Goal: Task Accomplishment & Management: Manage account settings

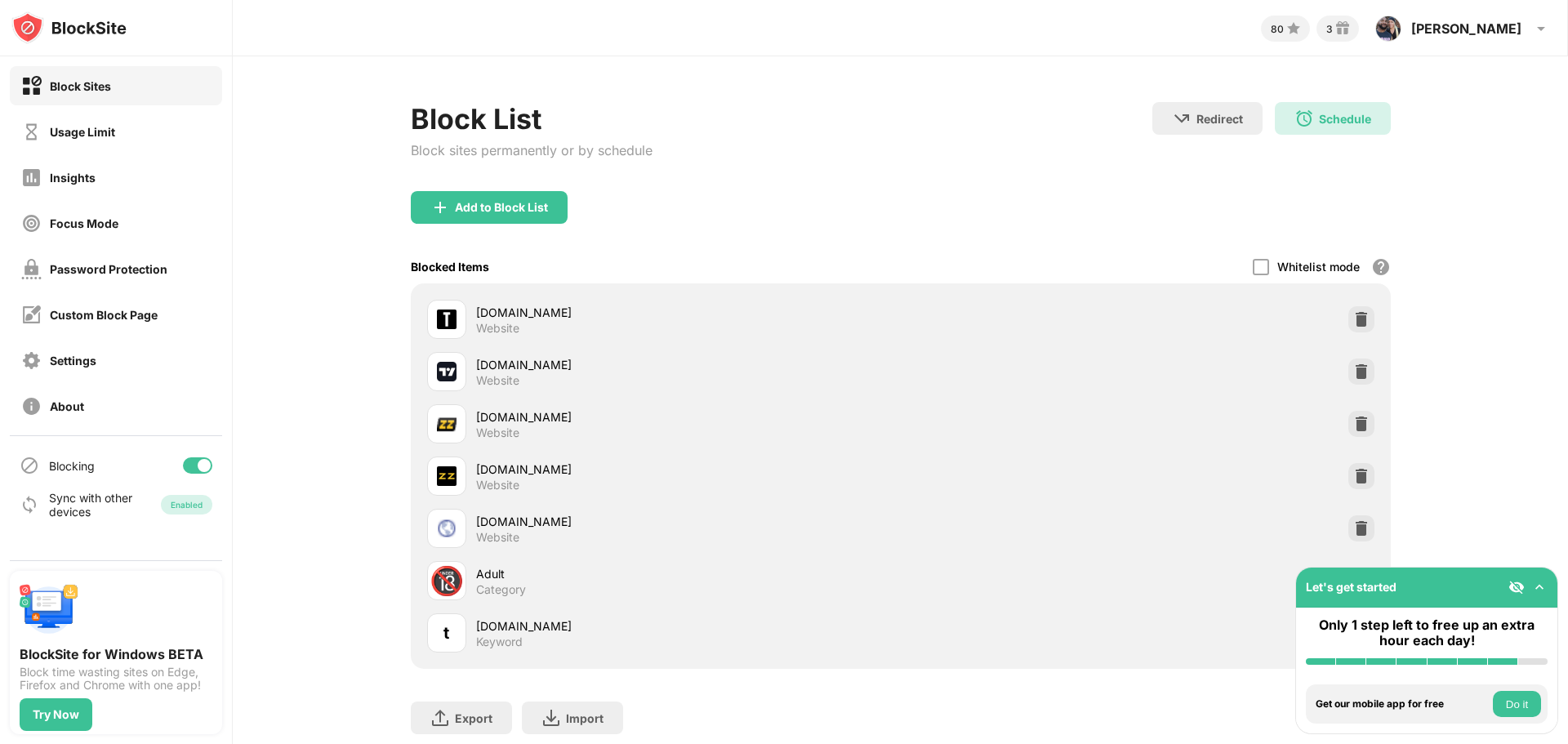
click at [1535, 584] on img at bounding box center [1540, 587] width 16 height 16
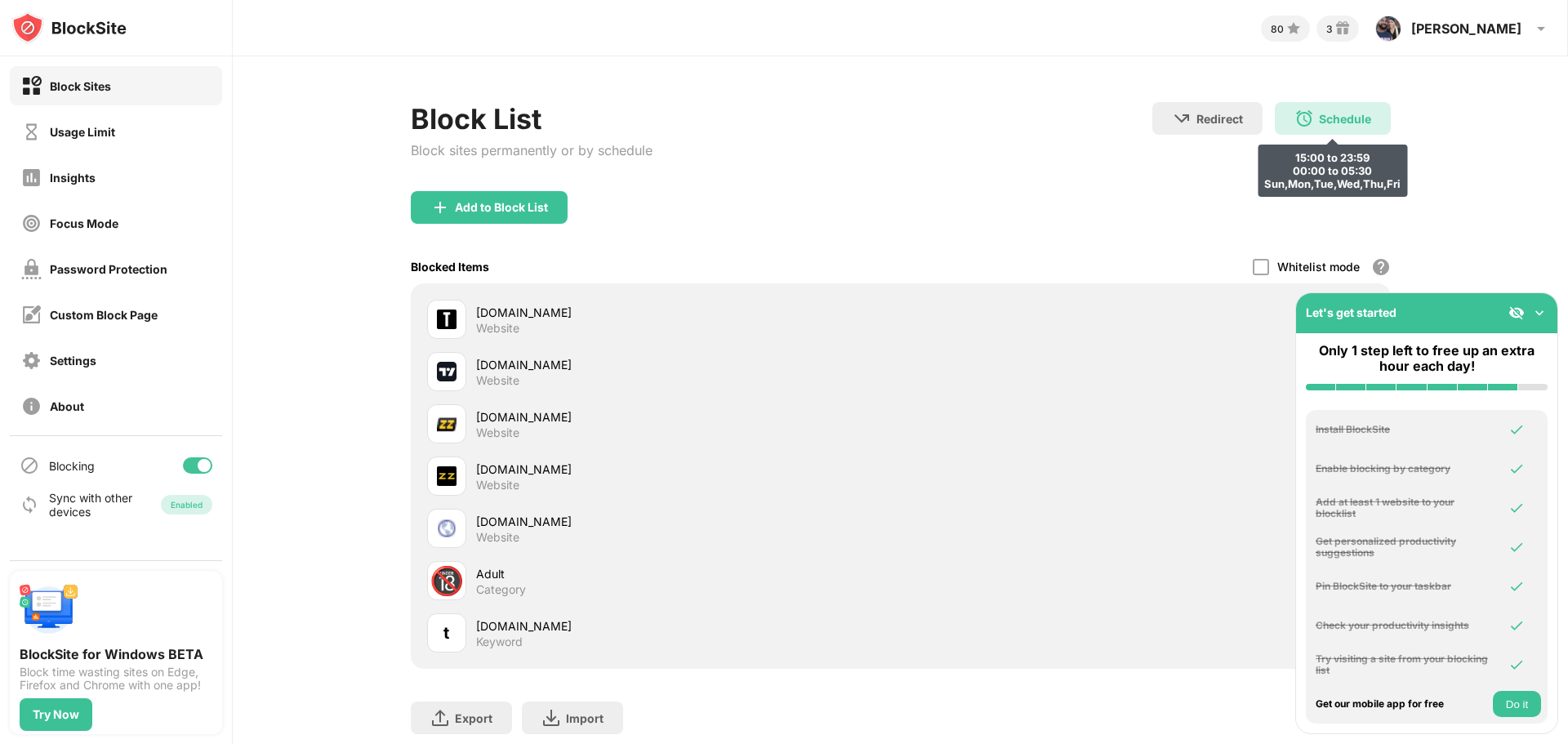
click at [1333, 117] on div "Schedule" at bounding box center [1345, 118] width 53 height 14
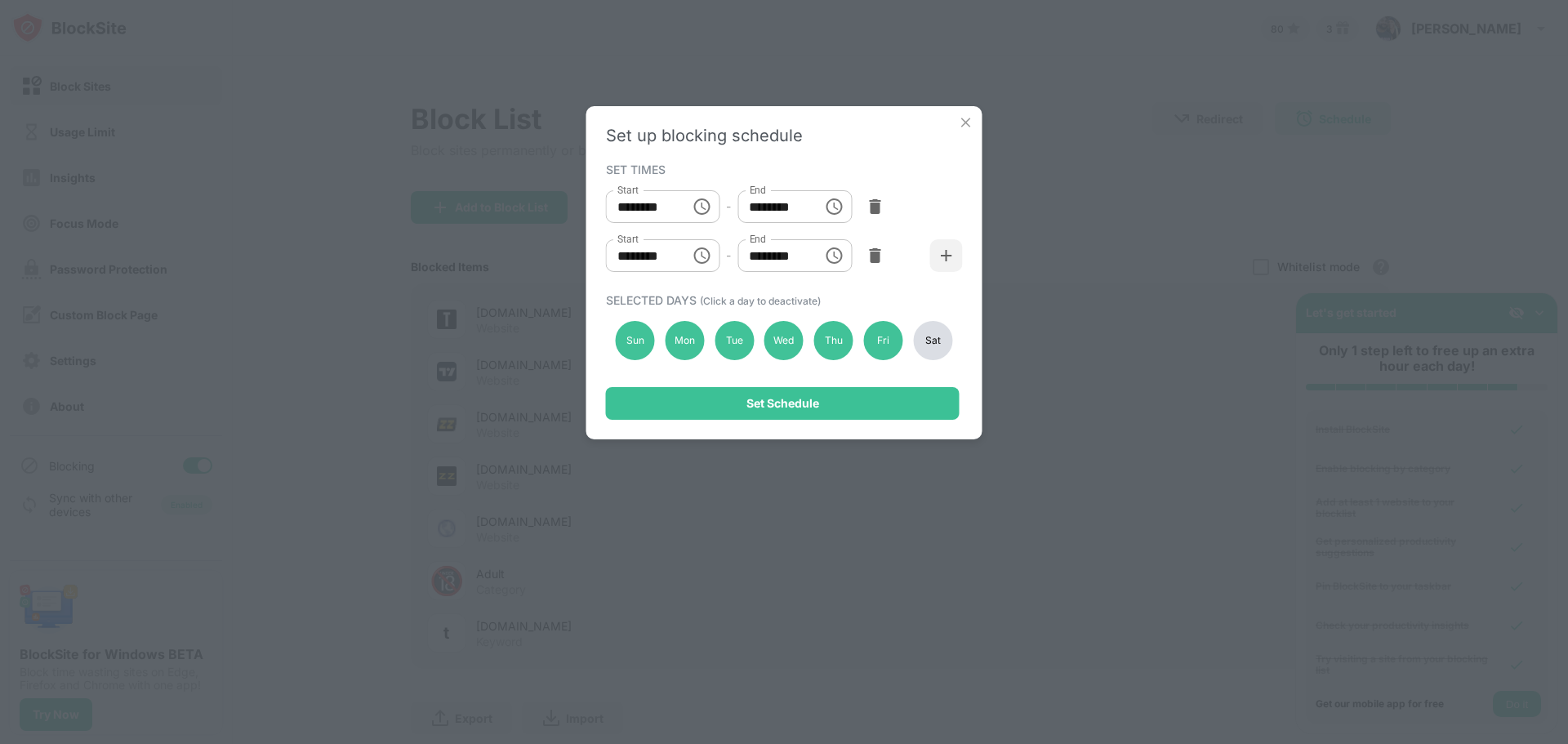
click at [931, 346] on div "Sat" at bounding box center [933, 340] width 39 height 39
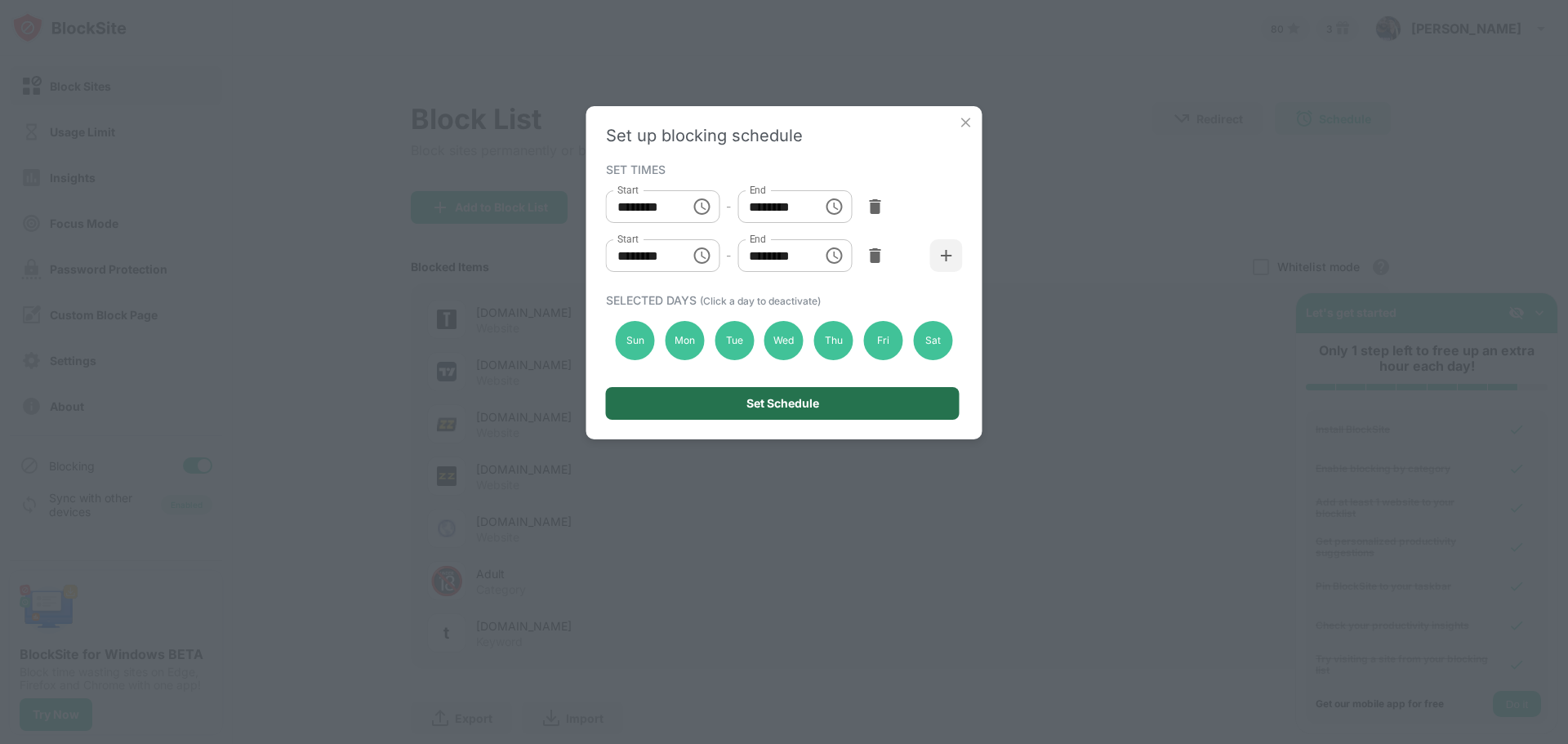
click at [844, 401] on div "Set Schedule" at bounding box center [783, 403] width 354 height 33
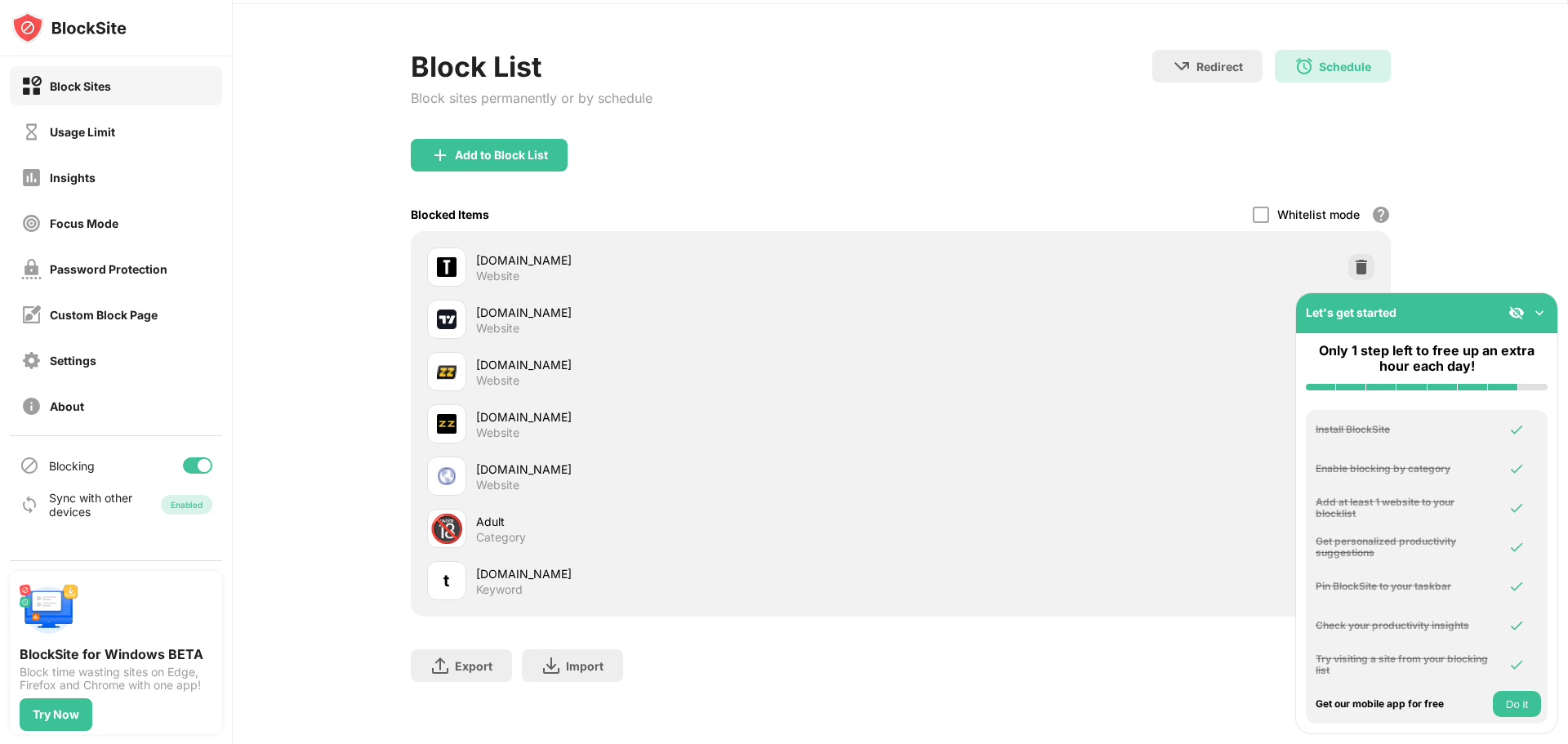
scroll to position [64, 0]
click at [1541, 314] on img at bounding box center [1540, 312] width 16 height 16
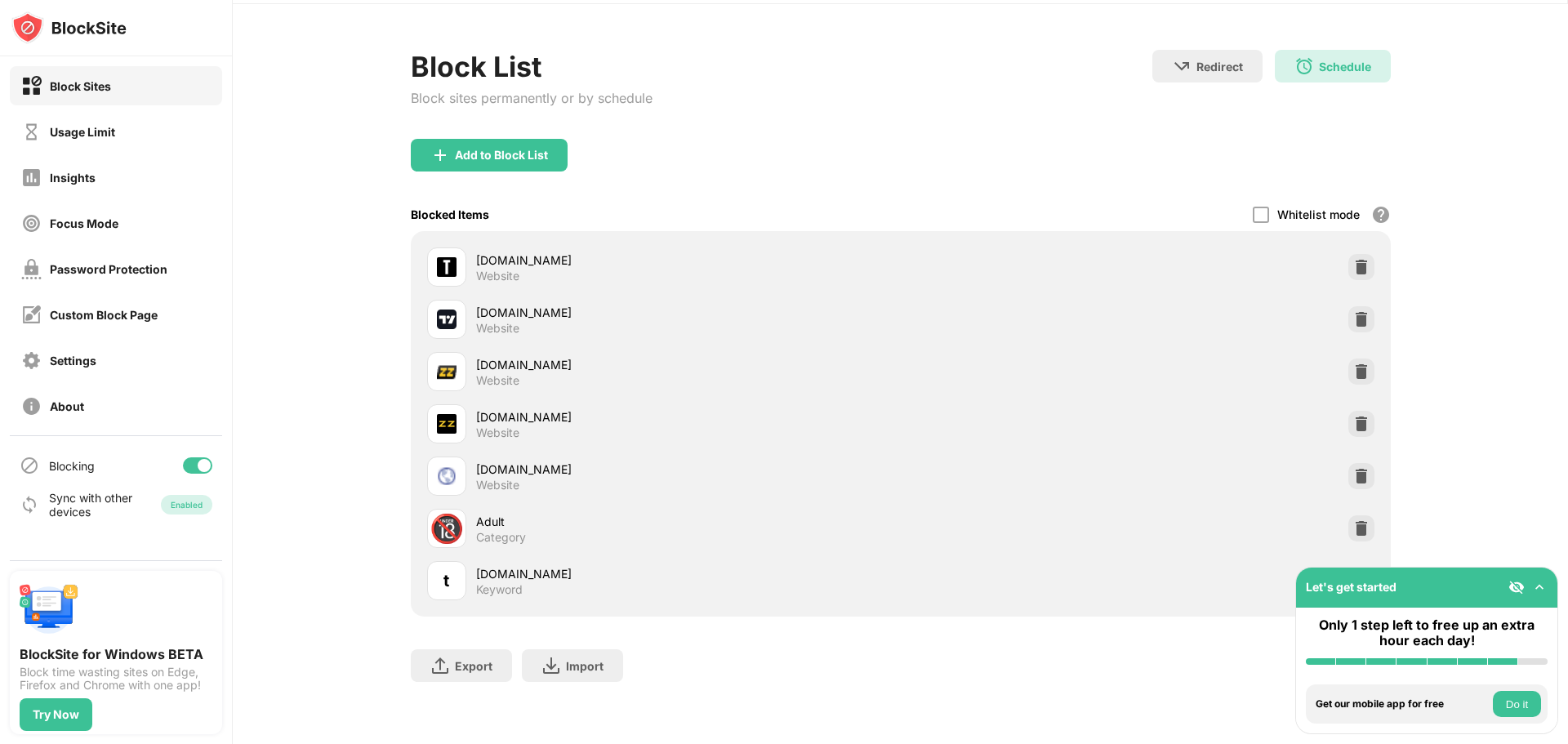
click at [1527, 698] on button "Do it" at bounding box center [1517, 703] width 48 height 26
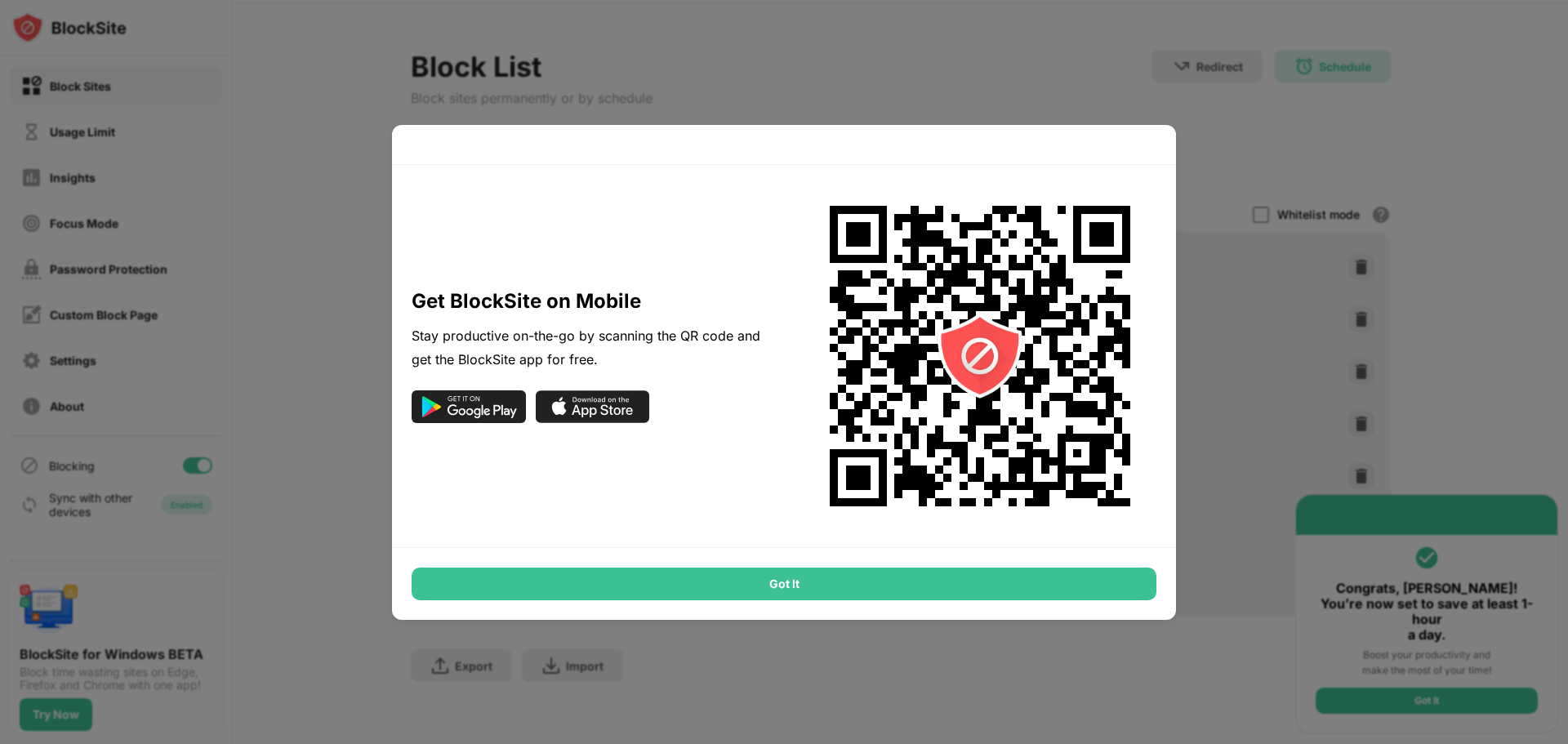
click at [793, 586] on div "Got It" at bounding box center [784, 584] width 745 height 33
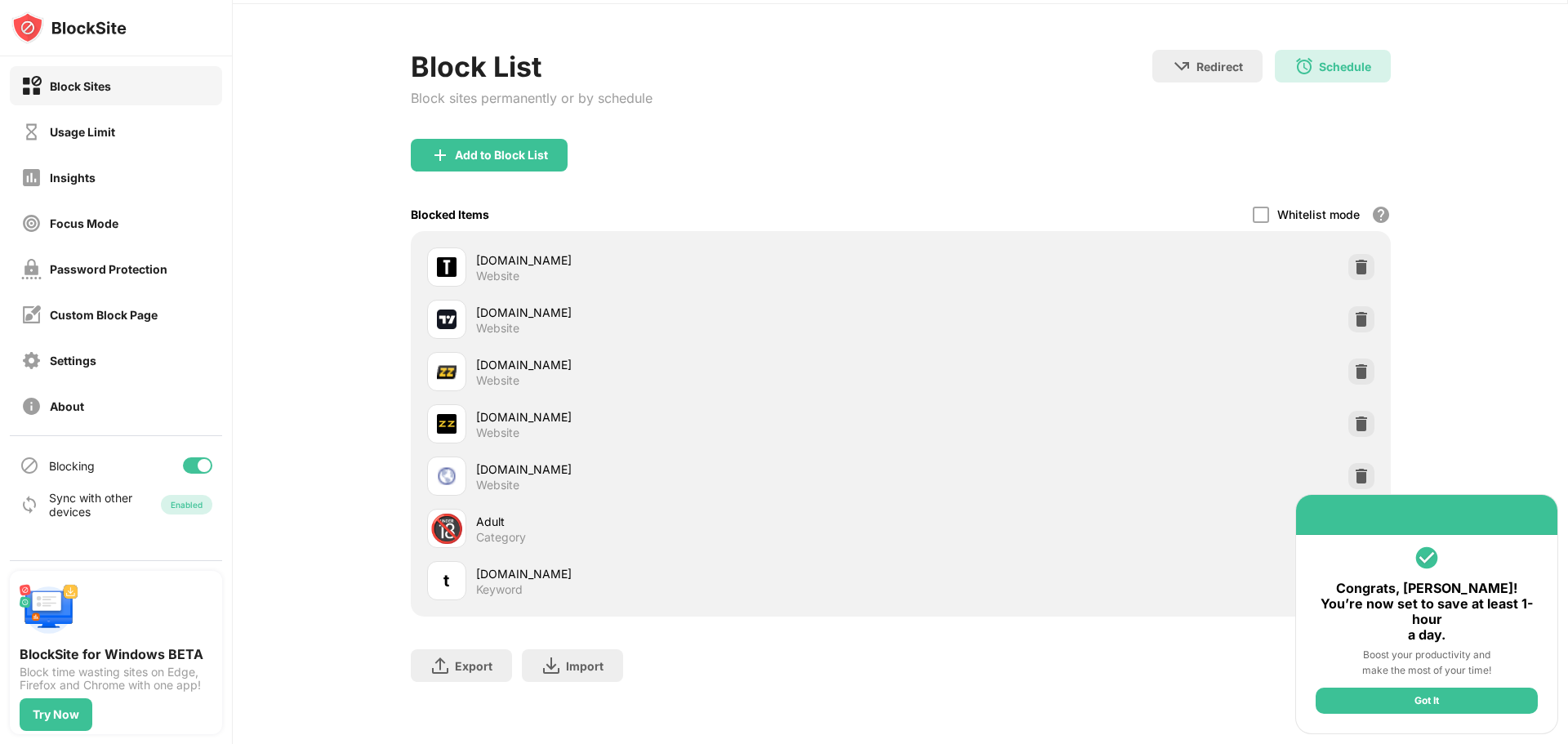
click at [1415, 706] on div "Got It" at bounding box center [1427, 700] width 222 height 26
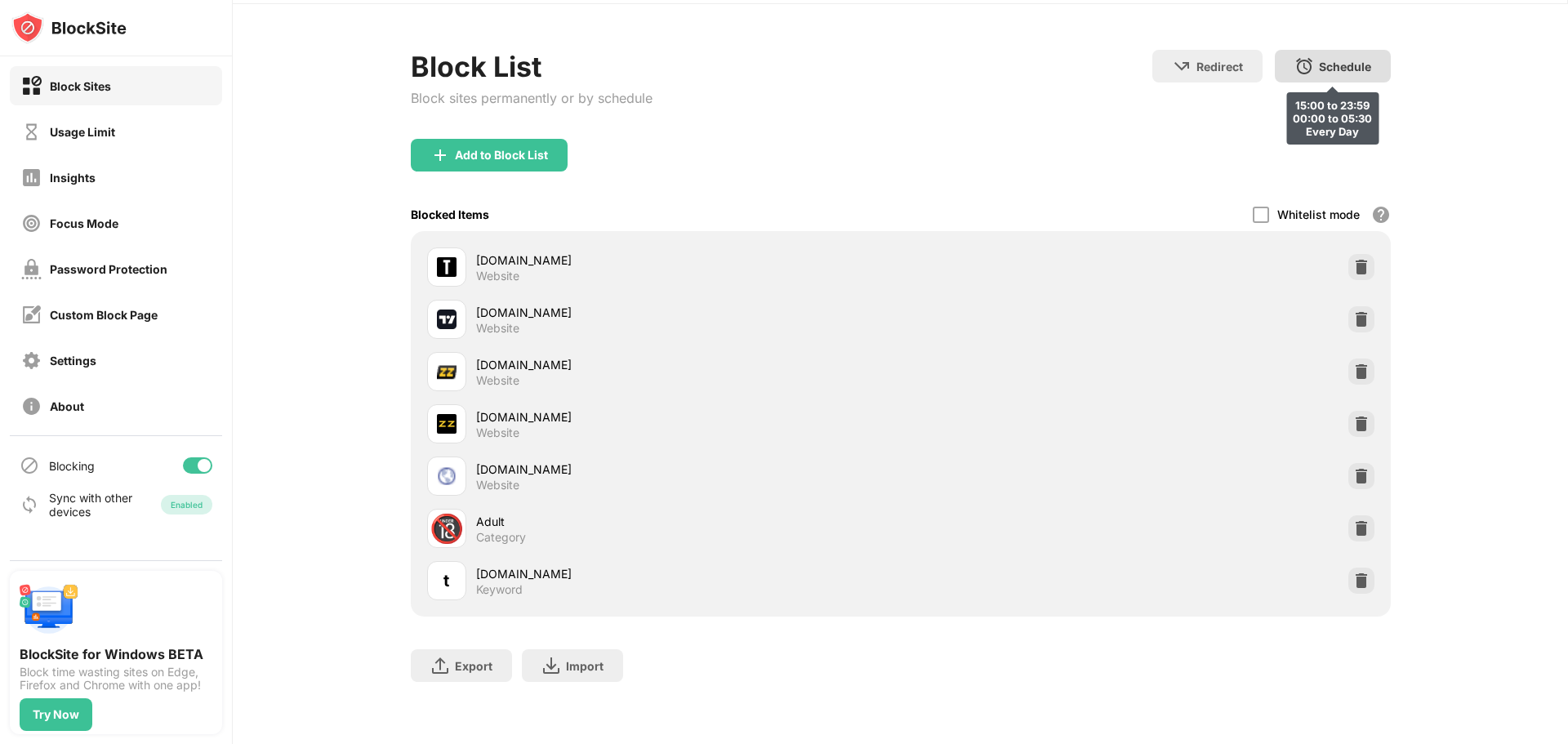
click at [1296, 56] on img at bounding box center [1304, 66] width 20 height 20
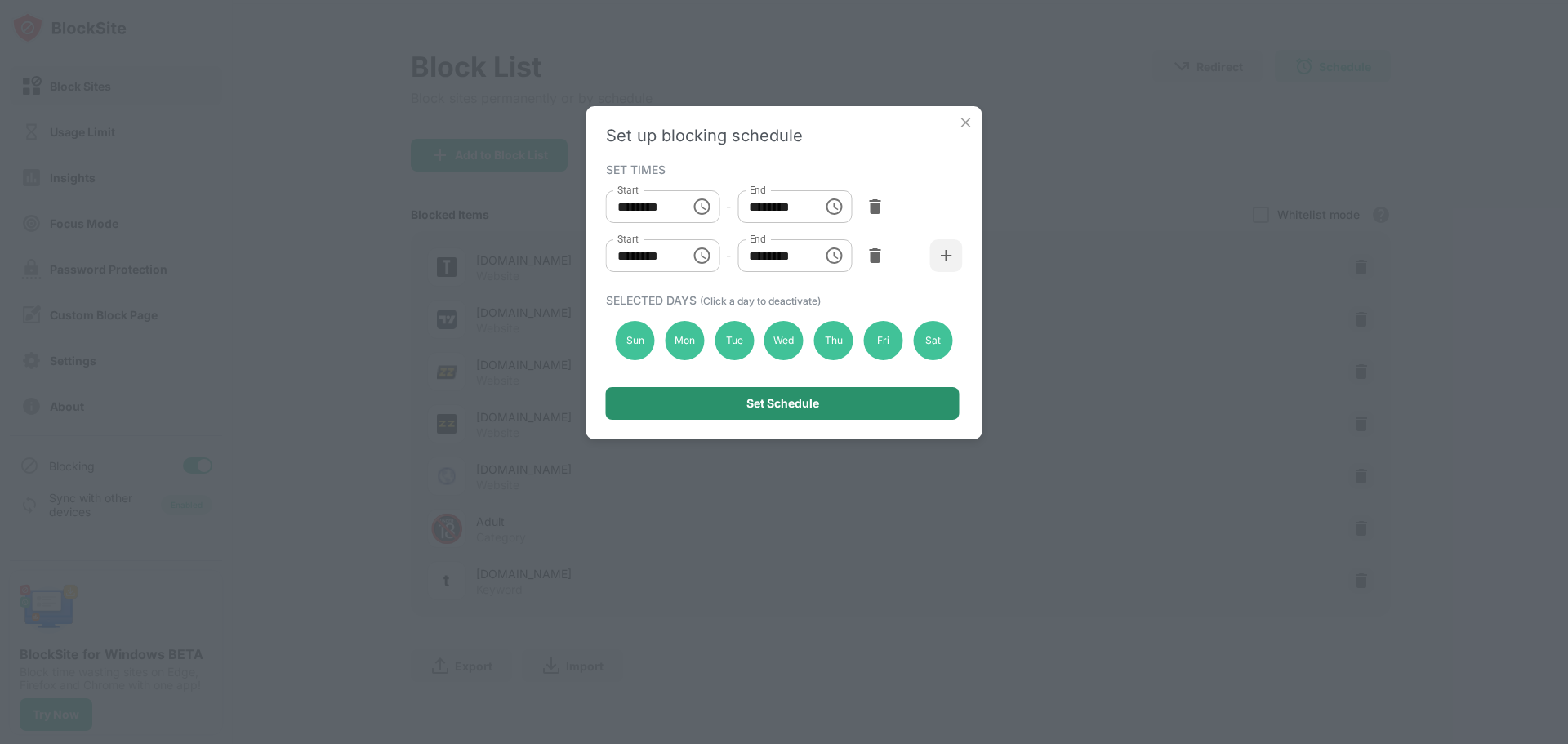
click at [774, 411] on div "Set Schedule" at bounding box center [783, 403] width 354 height 33
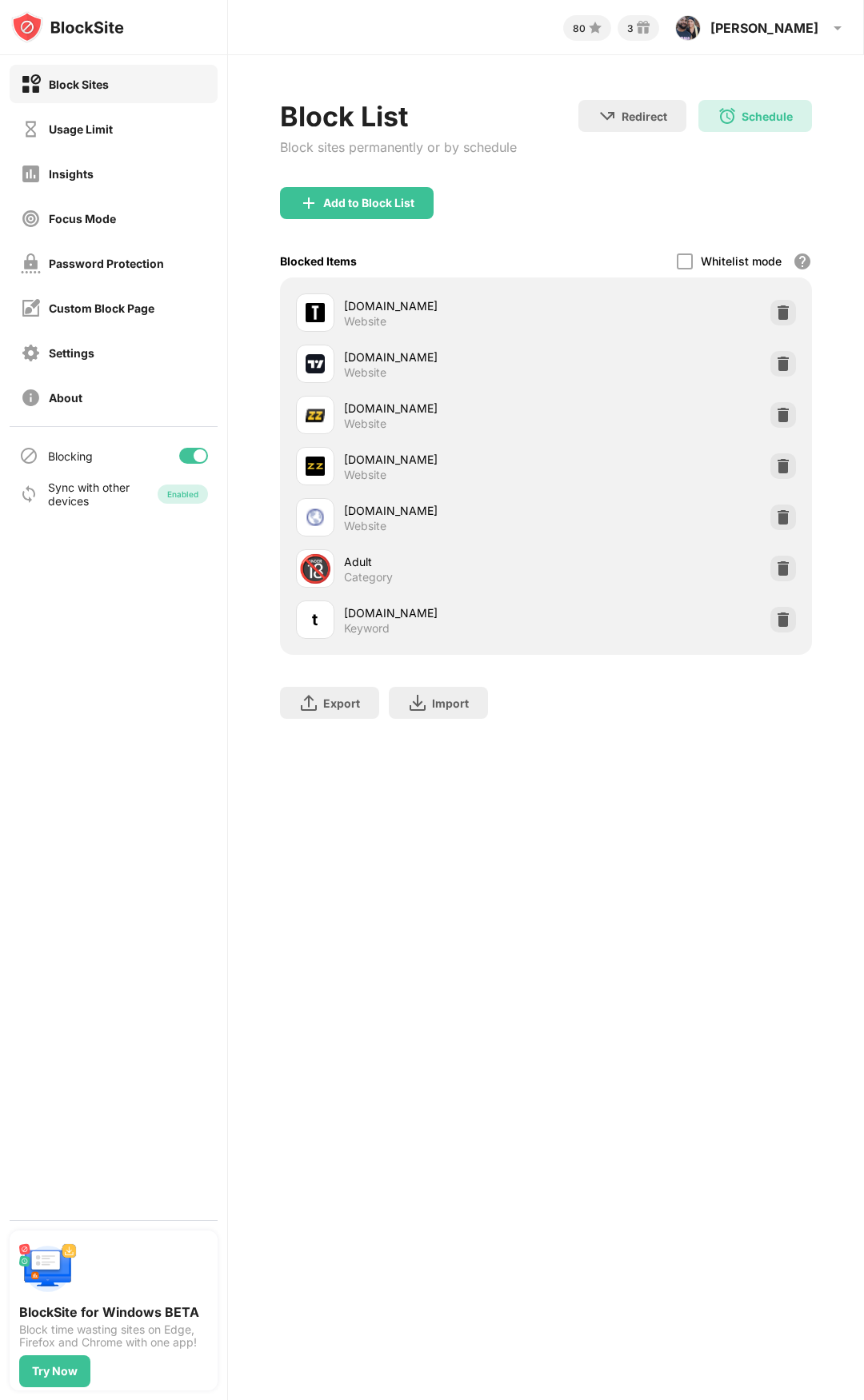
click at [406, 147] on div "Block sites permanently or by schedule" at bounding box center [399, 147] width 237 height 16
click at [362, 208] on div "Add to Block List" at bounding box center [368, 203] width 91 height 12
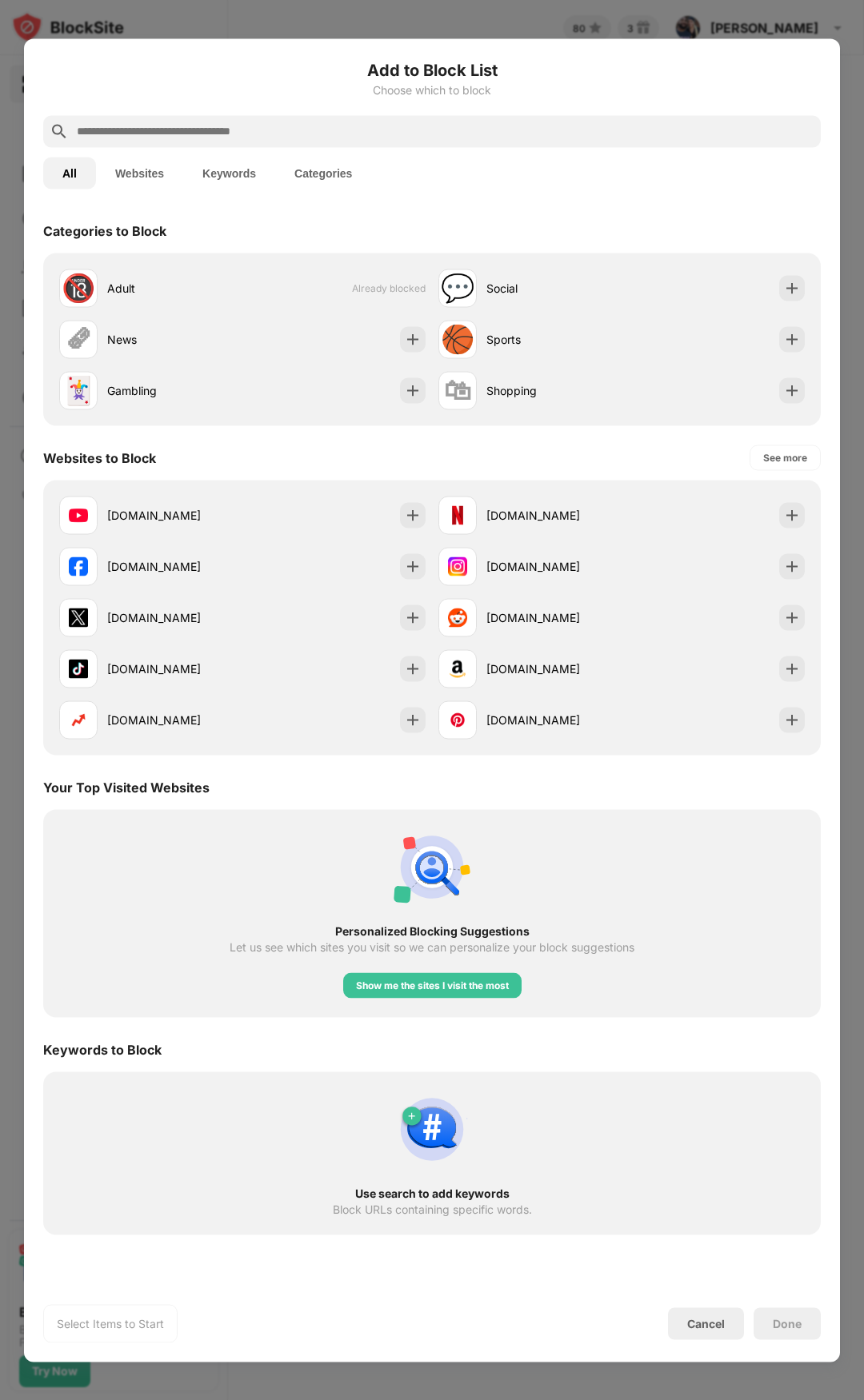
click at [227, 136] on input "text" at bounding box center [444, 132] width 739 height 20
click at [780, 615] on div at bounding box center [791, 616] width 26 height 26
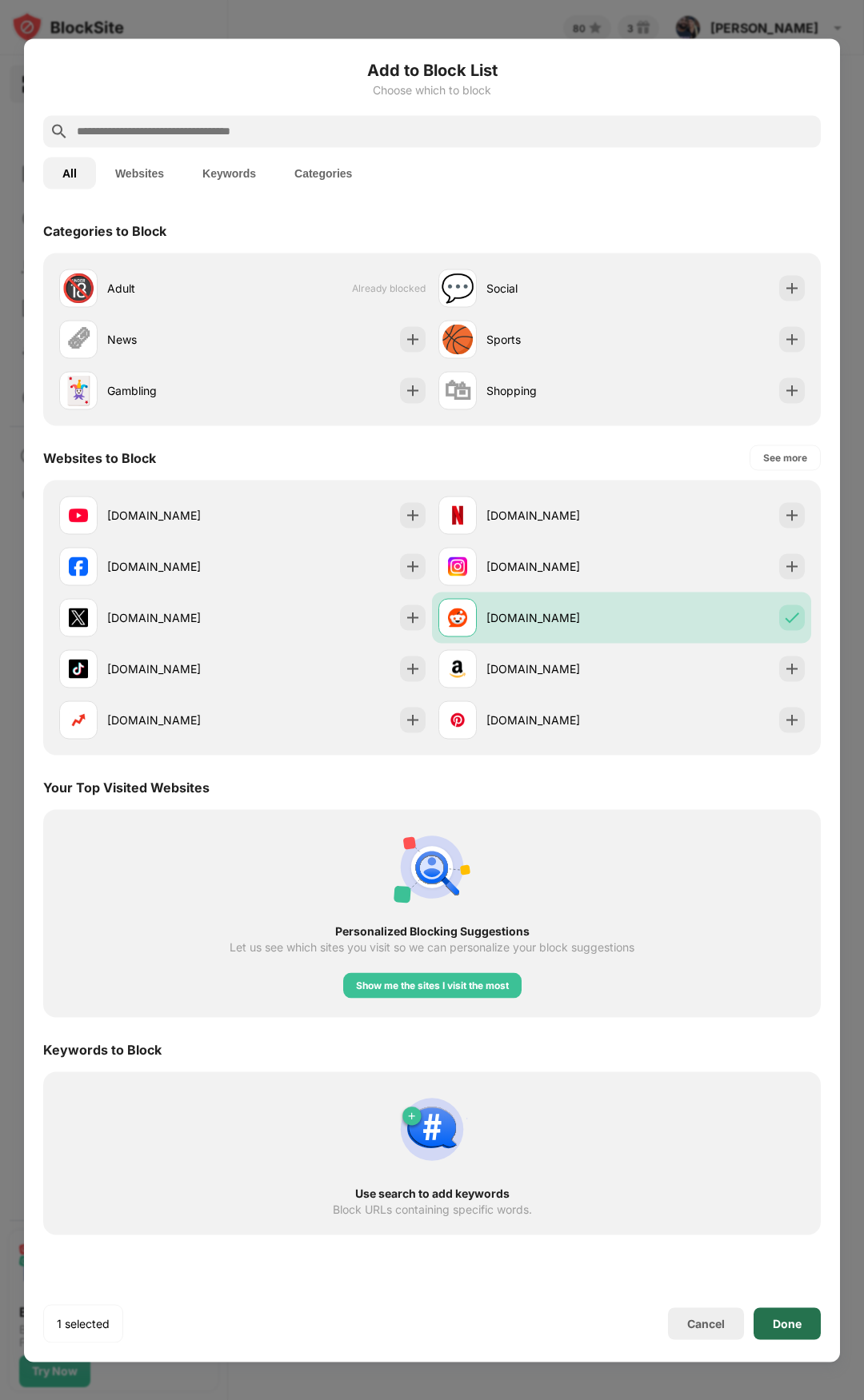
click at [795, 1307] on div "Done" at bounding box center [787, 1323] width 67 height 32
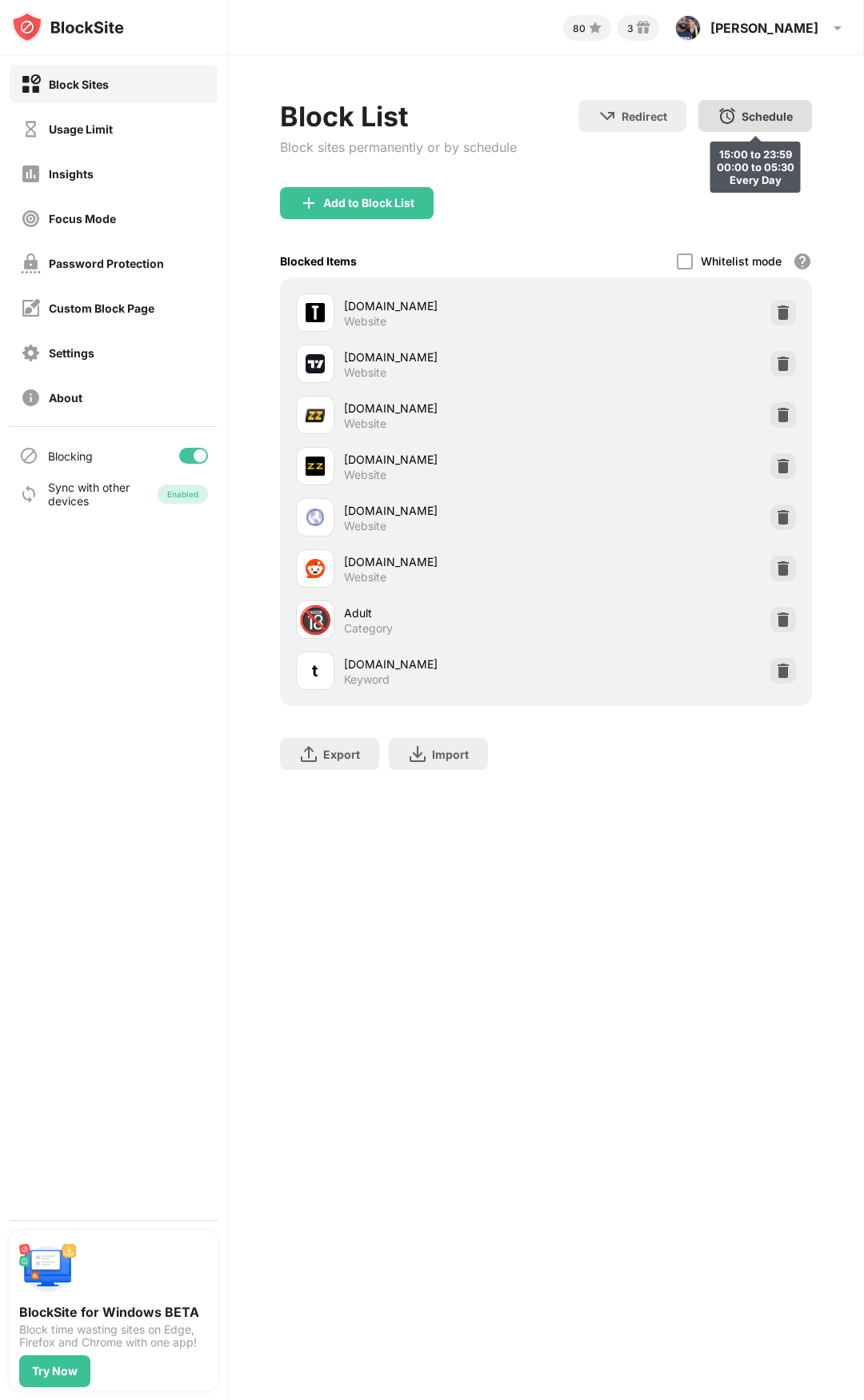
click at [739, 130] on div "Schedule 15:00 to 23:59 00:00 to 05:30 Every Day" at bounding box center [755, 116] width 114 height 32
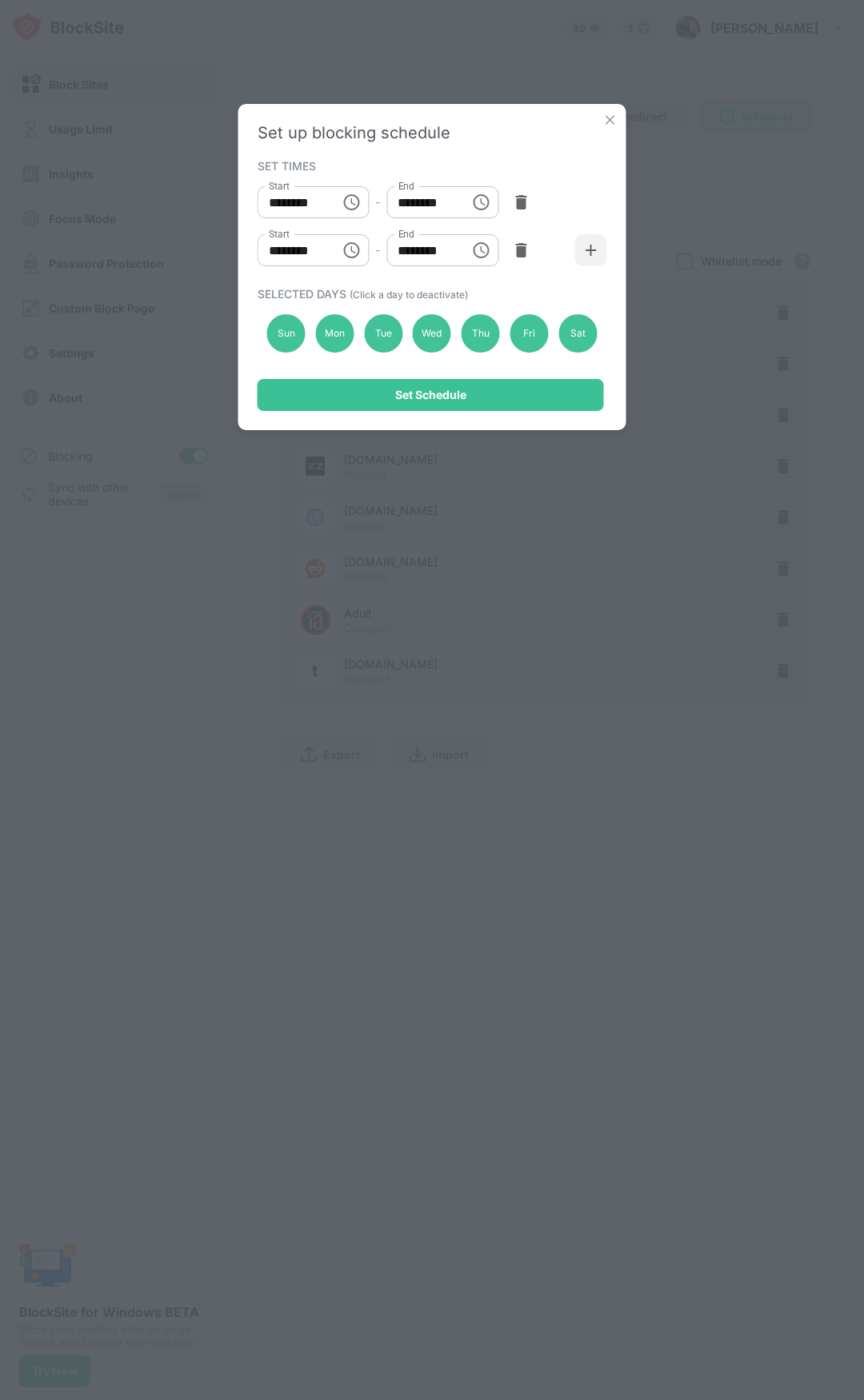
click at [607, 117] on img at bounding box center [610, 120] width 16 height 16
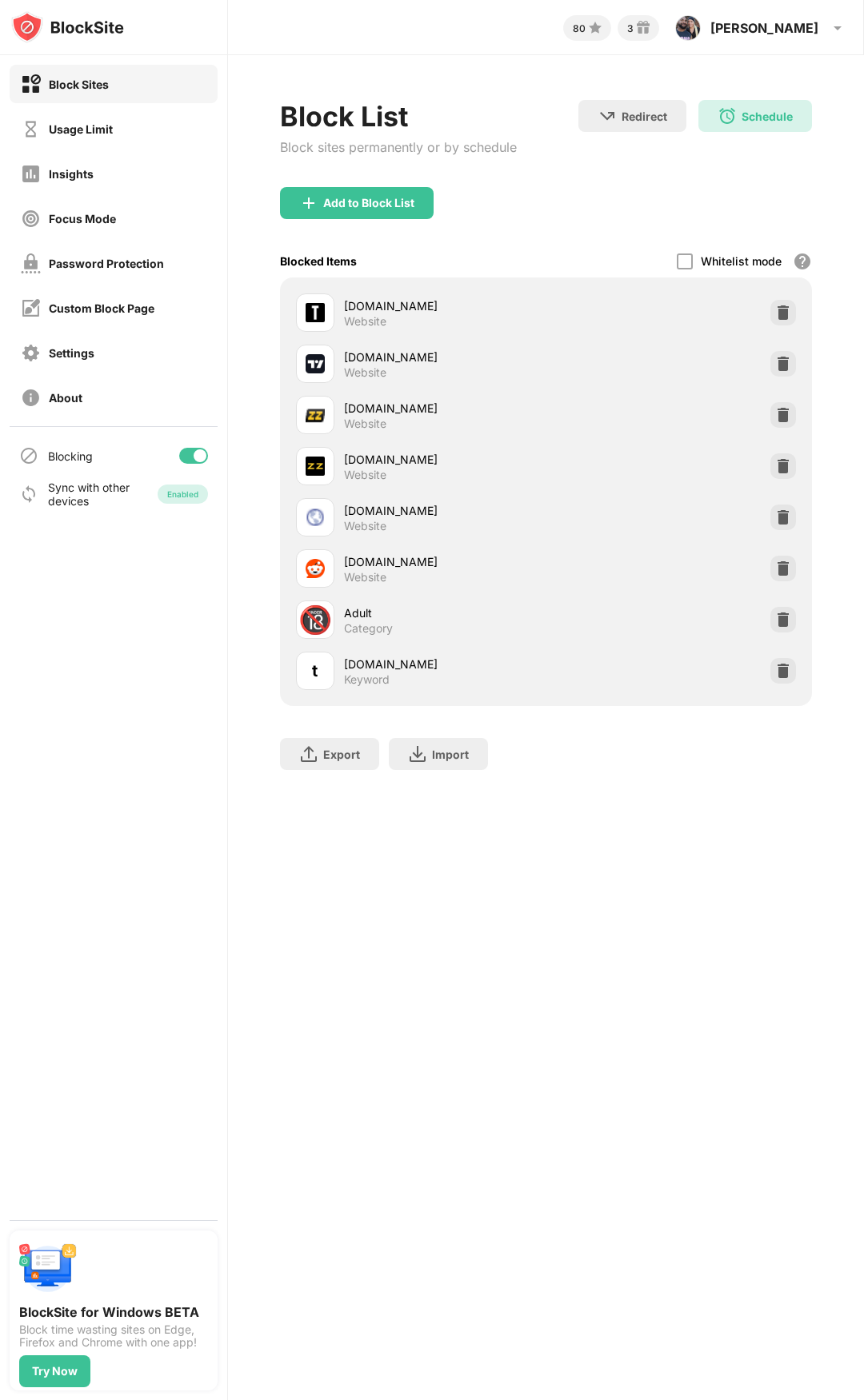
drag, startPoint x: 371, startPoint y: 571, endPoint x: 367, endPoint y: 594, distance: 23.3
click at [367, 594] on div "[DOMAIN_NAME] Website [DOMAIN_NAME] Website [DOMAIN_NAME] Website [DOMAIN_NAME]…" at bounding box center [545, 492] width 513 height 409
click at [119, 309] on div "Custom Block Page" at bounding box center [101, 308] width 106 height 13
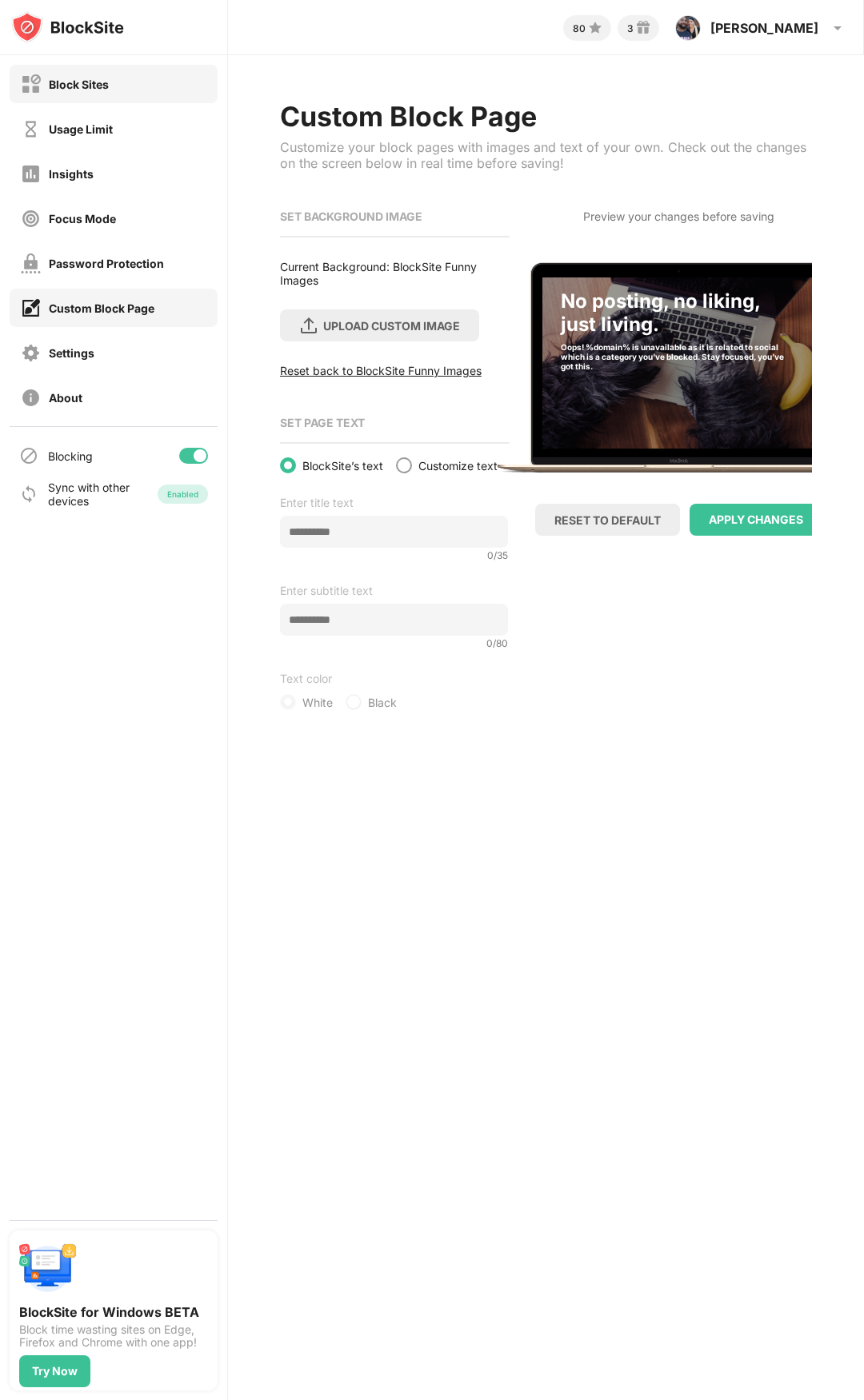
click at [67, 84] on div "Block Sites" at bounding box center [78, 84] width 60 height 13
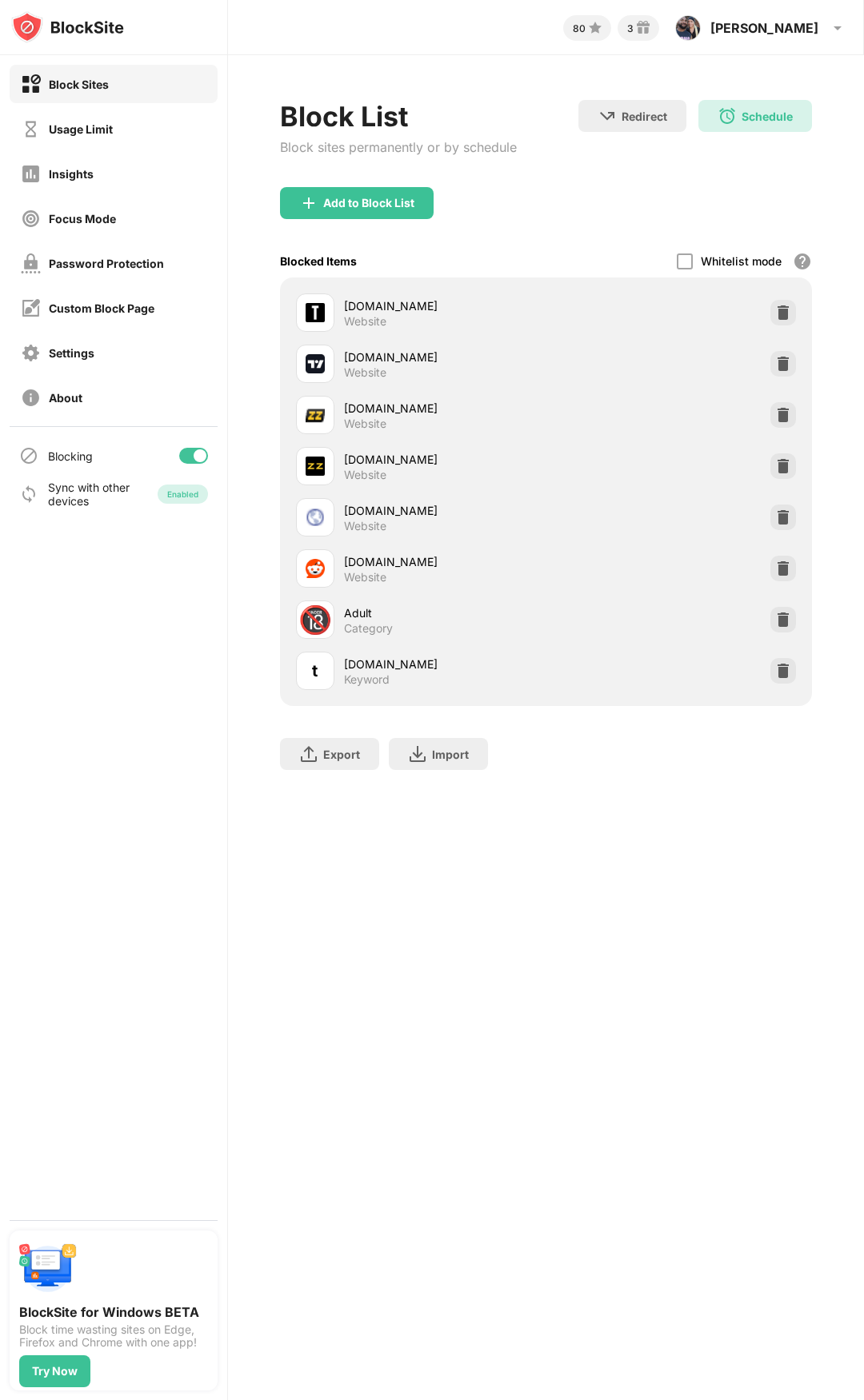
click at [59, 24] on img at bounding box center [68, 28] width 113 height 32
click at [39, 24] on img at bounding box center [68, 28] width 113 height 32
click at [761, 118] on div "Schedule" at bounding box center [767, 116] width 52 height 13
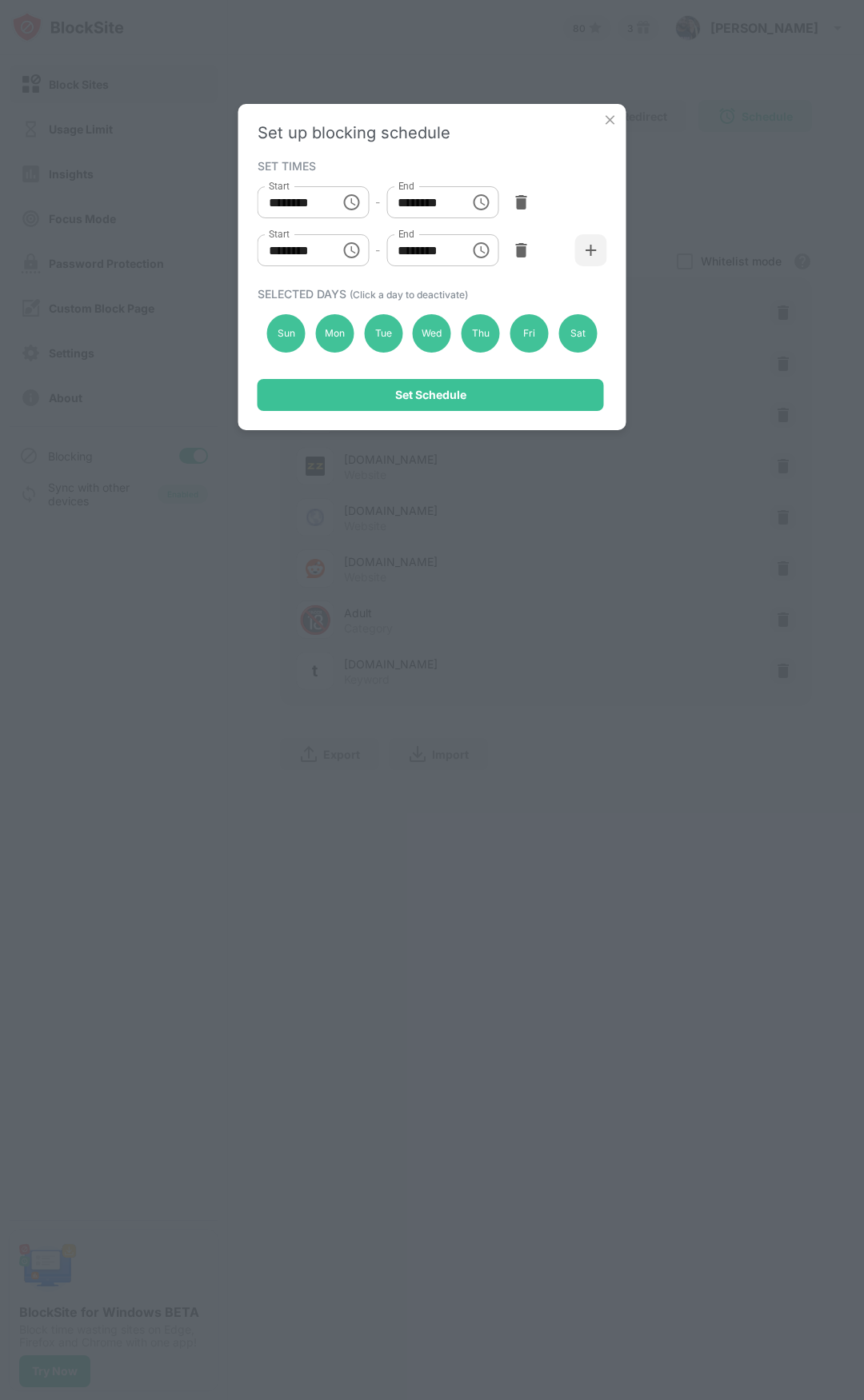
click at [603, 122] on img at bounding box center [610, 120] width 16 height 16
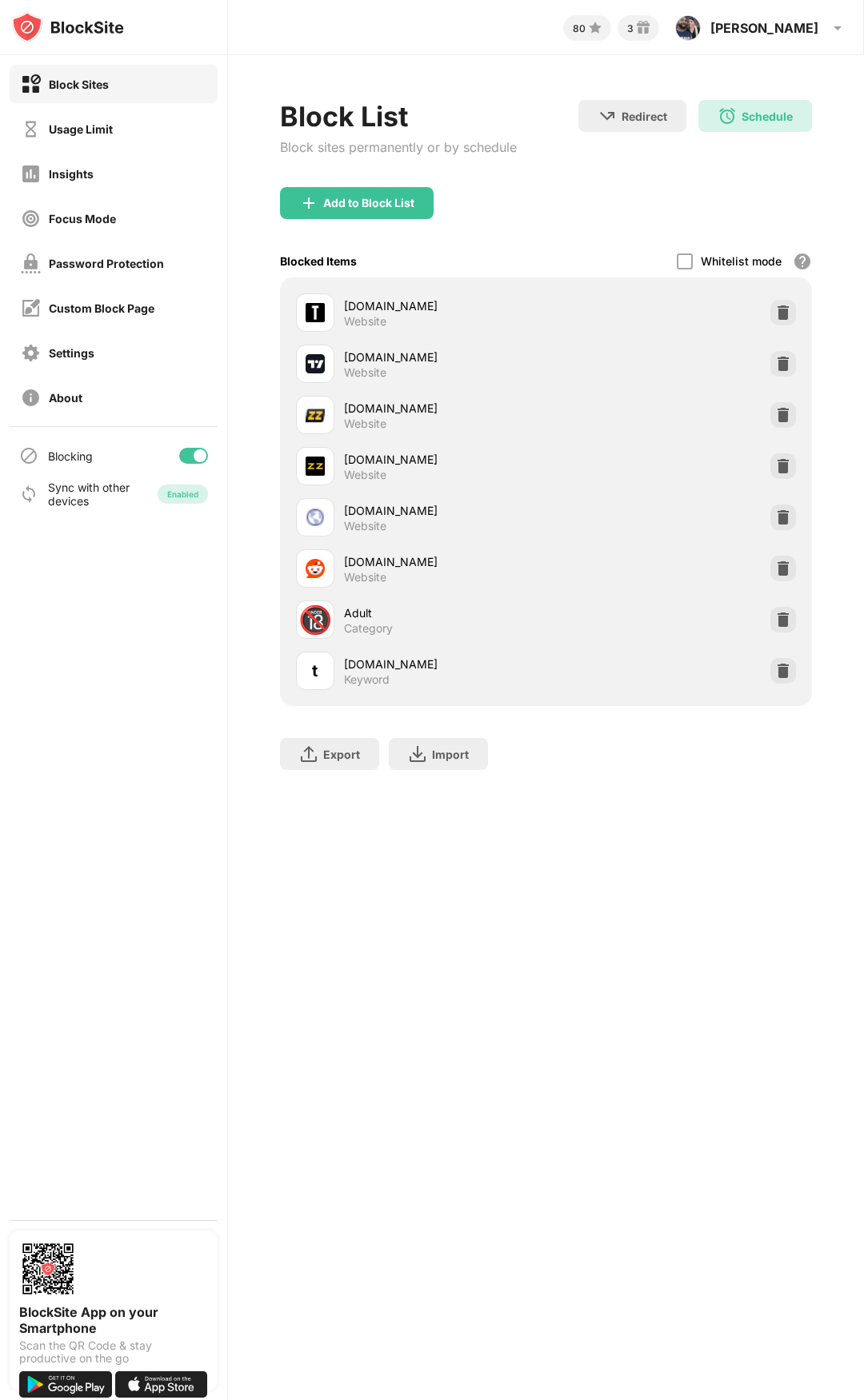
click at [755, 115] on div "Schedule" at bounding box center [767, 116] width 52 height 13
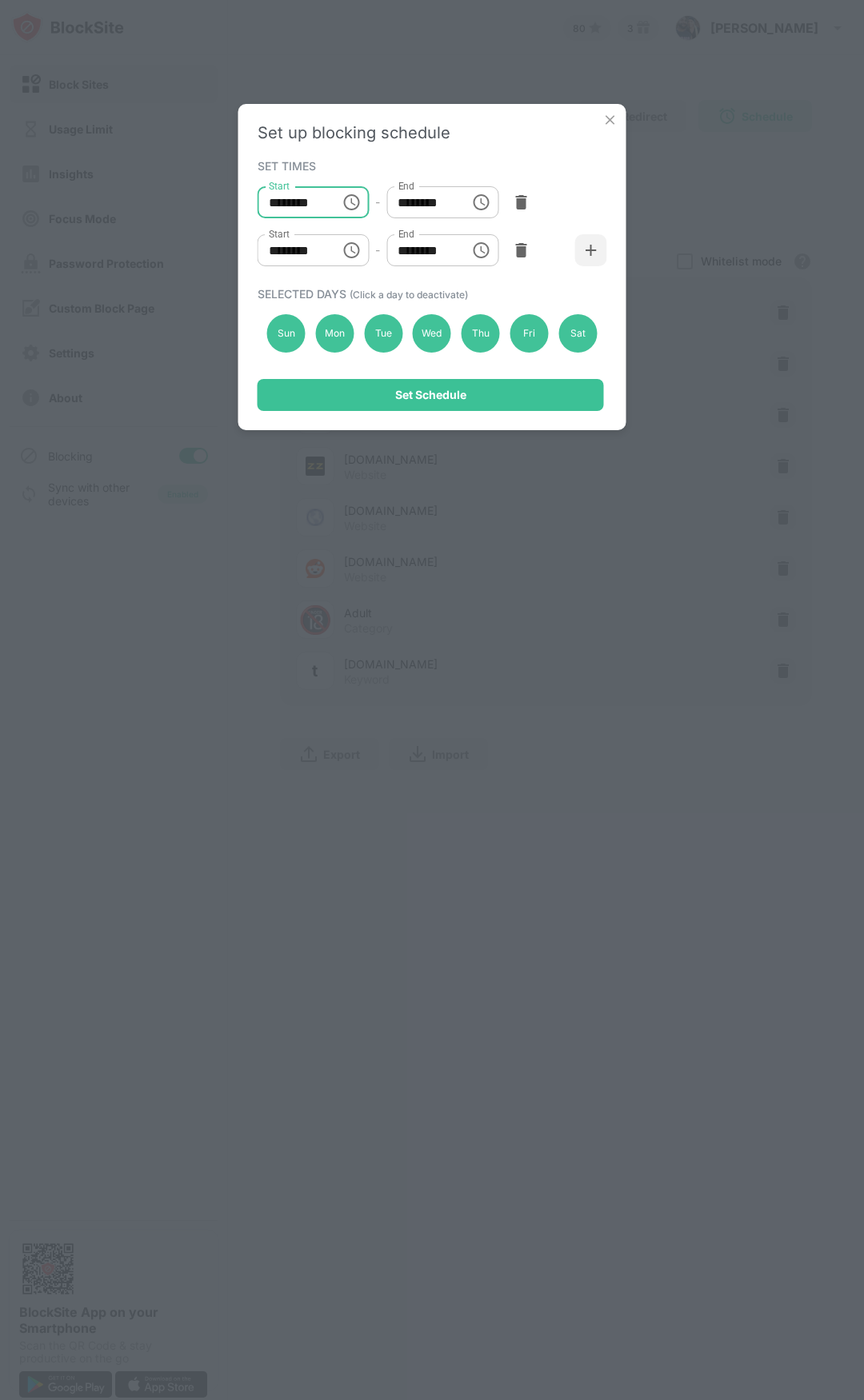
type input "********"
drag, startPoint x: 502, startPoint y: 130, endPoint x: 480, endPoint y: 186, distance: 60.2
click at [480, 186] on div "Set up blocking schedule SET TIMES Start ******** Start - End ******** End Star…" at bounding box center [432, 267] width 388 height 326
click at [423, 248] on input "********" at bounding box center [422, 250] width 72 height 32
type input "********"
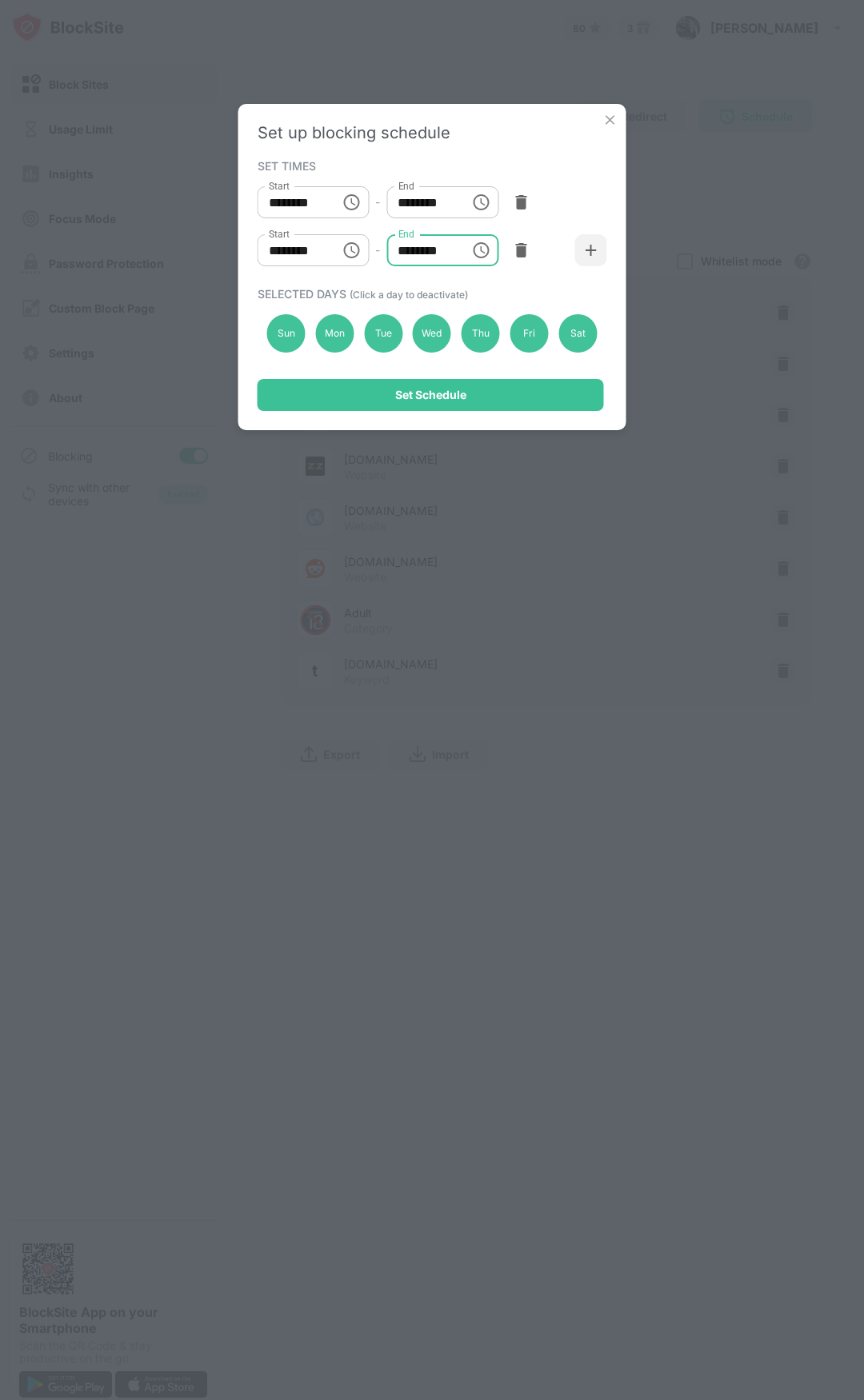
click at [279, 206] on input "********" at bounding box center [293, 202] width 72 height 32
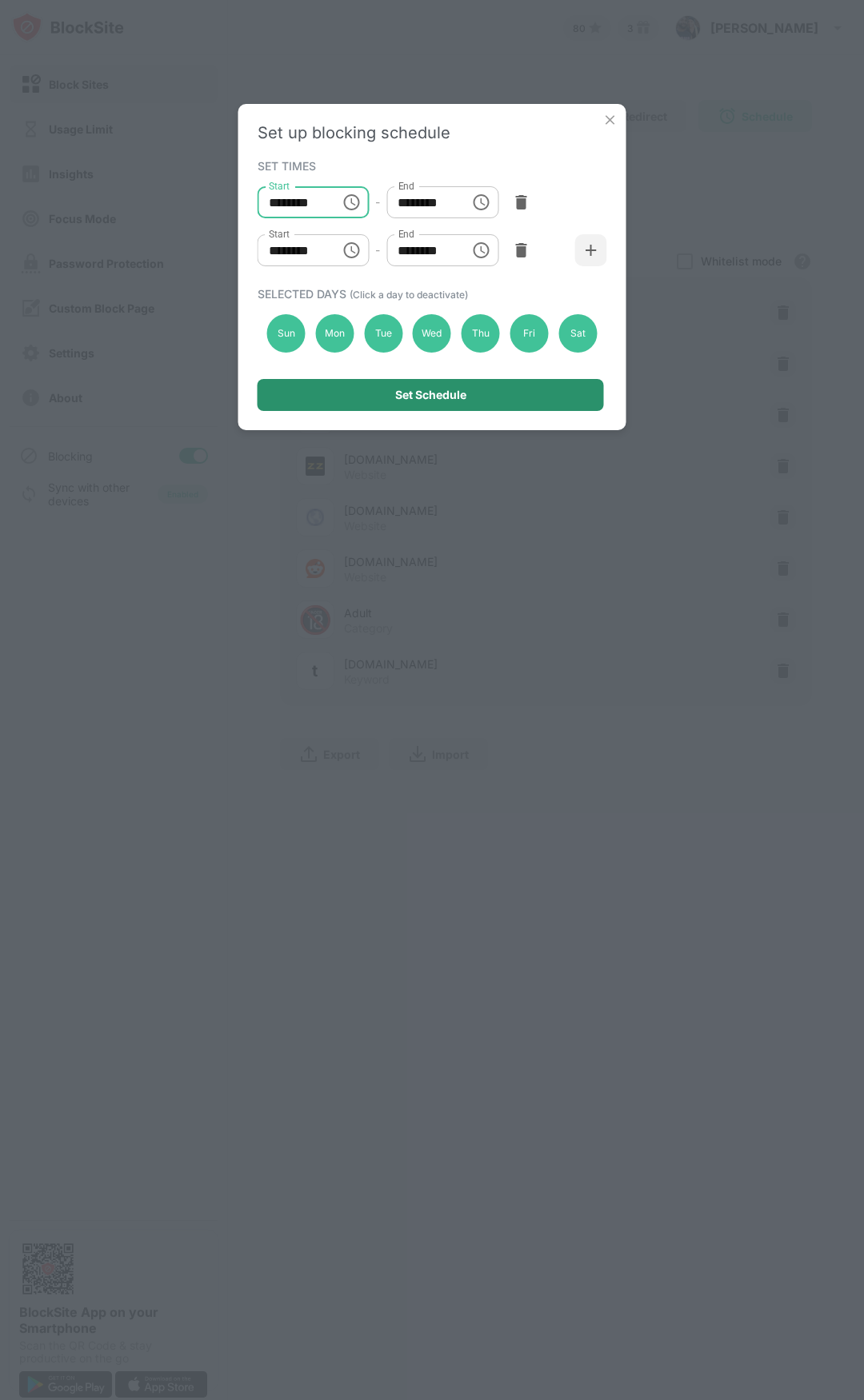
type input "********"
click at [462, 398] on div "Set Schedule" at bounding box center [431, 395] width 71 height 12
